Goal: Use online tool/utility: Utilize a website feature to perform a specific function

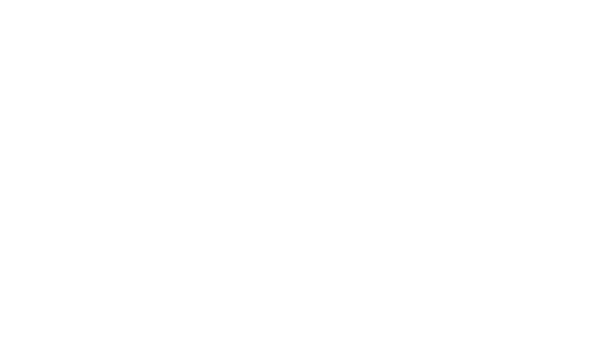
click at [299, 231] on body at bounding box center [304, 171] width 609 height 342
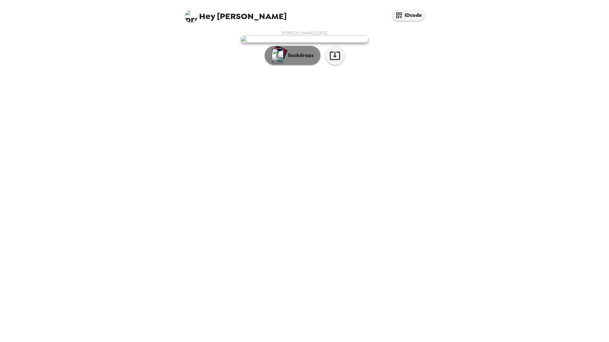
click at [303, 59] on p "Backdrops" at bounding box center [299, 56] width 29 height 8
click at [280, 62] on img "button" at bounding box center [277, 55] width 11 height 14
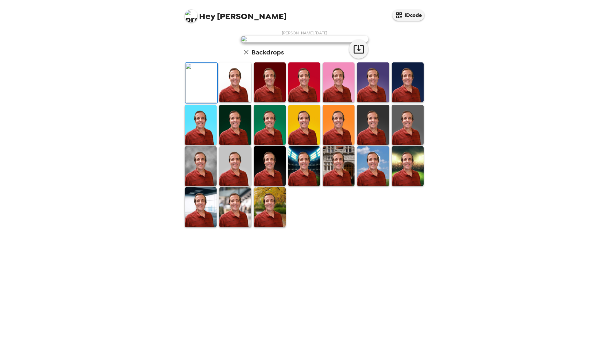
scroll to position [46, 0]
click at [197, 186] on img at bounding box center [201, 166] width 32 height 40
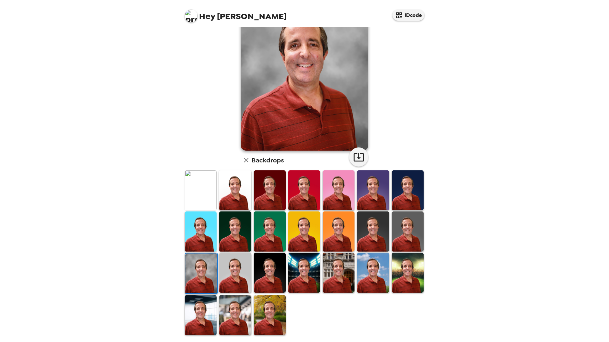
scroll to position [1, 0]
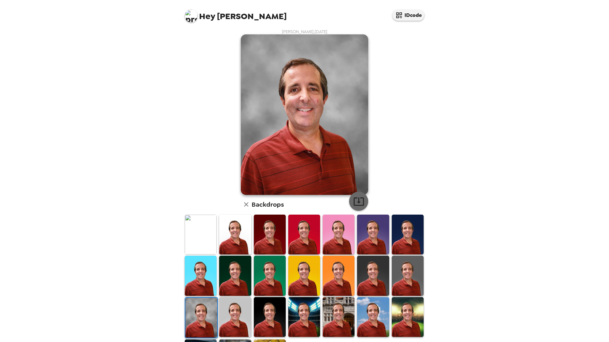
click at [354, 200] on icon "button" at bounding box center [358, 201] width 11 height 11
